Goal: Task Accomplishment & Management: Manage account settings

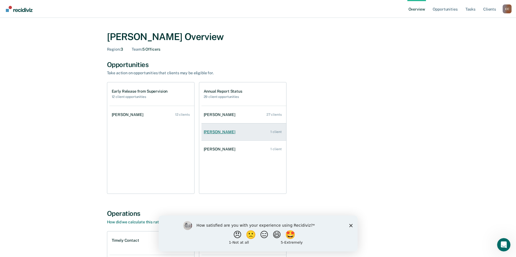
click at [272, 130] on div "1 client" at bounding box center [275, 132] width 11 height 4
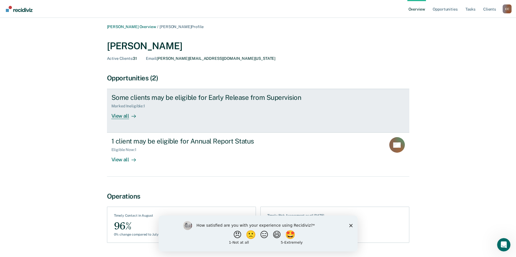
click at [127, 117] on div "View all" at bounding box center [126, 113] width 31 height 11
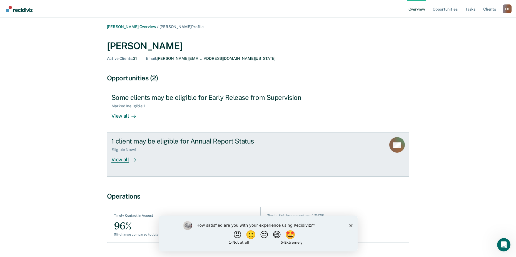
click at [125, 159] on div "View all" at bounding box center [126, 157] width 31 height 11
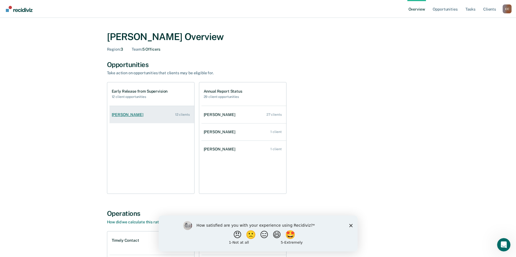
click at [151, 116] on link "Laquitta Mccrowie 12 clients" at bounding box center [151, 115] width 85 height 16
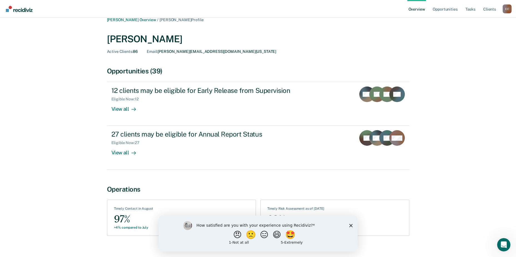
scroll to position [15, 0]
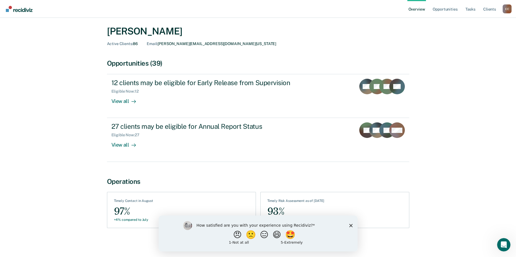
click at [350, 227] on div "How satisfied are you with your experience using Recidiviz? 😠 🙁 😑 😄 🤩 1 - Not a…" at bounding box center [257, 233] width 199 height 36
click at [350, 225] on polygon "Close survey" at bounding box center [350, 224] width 3 height 3
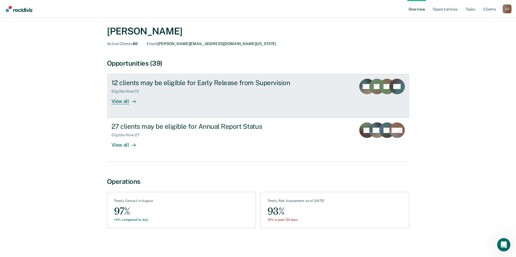
click at [125, 99] on div "View all" at bounding box center [126, 99] width 31 height 11
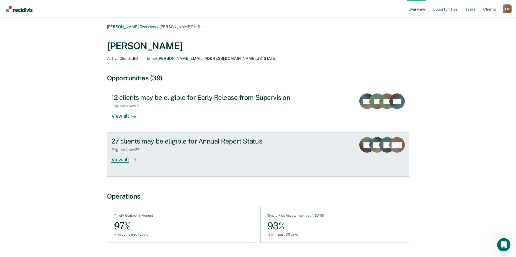
click at [124, 160] on div "View all" at bounding box center [126, 157] width 31 height 11
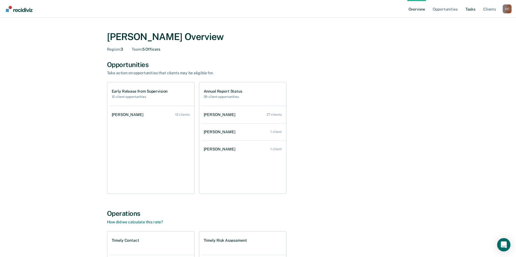
click at [473, 8] on link "Tasks" at bounding box center [470, 9] width 12 height 18
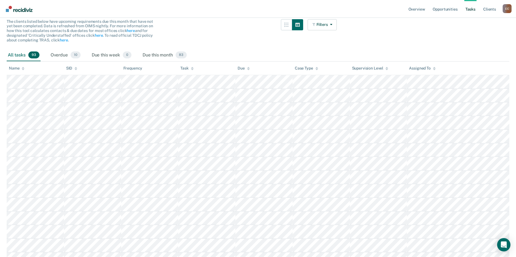
scroll to position [60, 0]
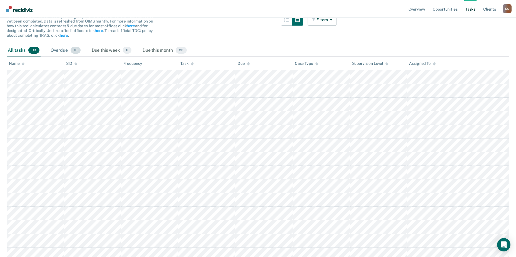
click at [73, 48] on span "10" at bounding box center [76, 50] width 10 height 7
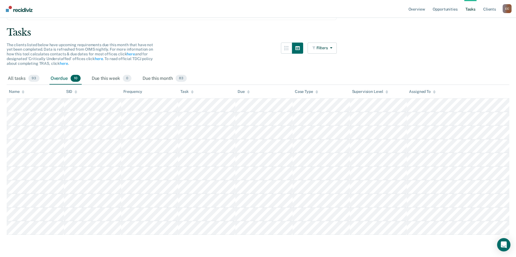
scroll to position [32, 0]
click at [27, 79] on div "All tasks 93" at bounding box center [24, 79] width 34 height 12
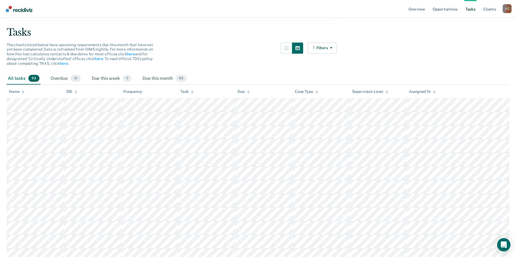
click at [470, 9] on link "Tasks" at bounding box center [470, 9] width 12 height 18
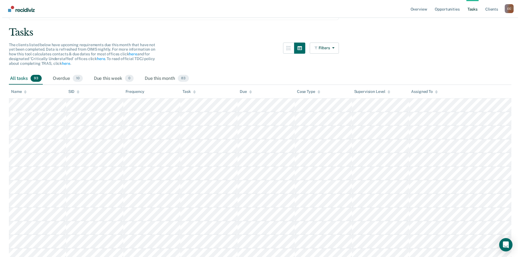
scroll to position [0, 0]
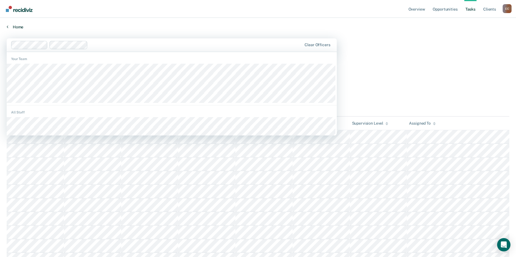
click at [135, 27] on link "Home" at bounding box center [258, 26] width 503 height 5
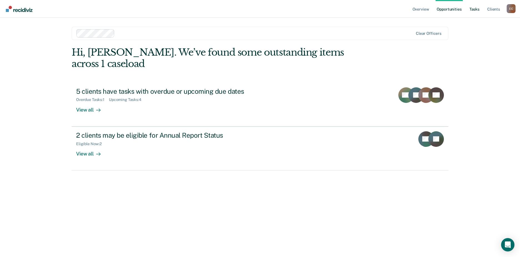
click at [475, 10] on link "Tasks" at bounding box center [474, 9] width 12 height 18
